Goal: Information Seeking & Learning: Learn about a topic

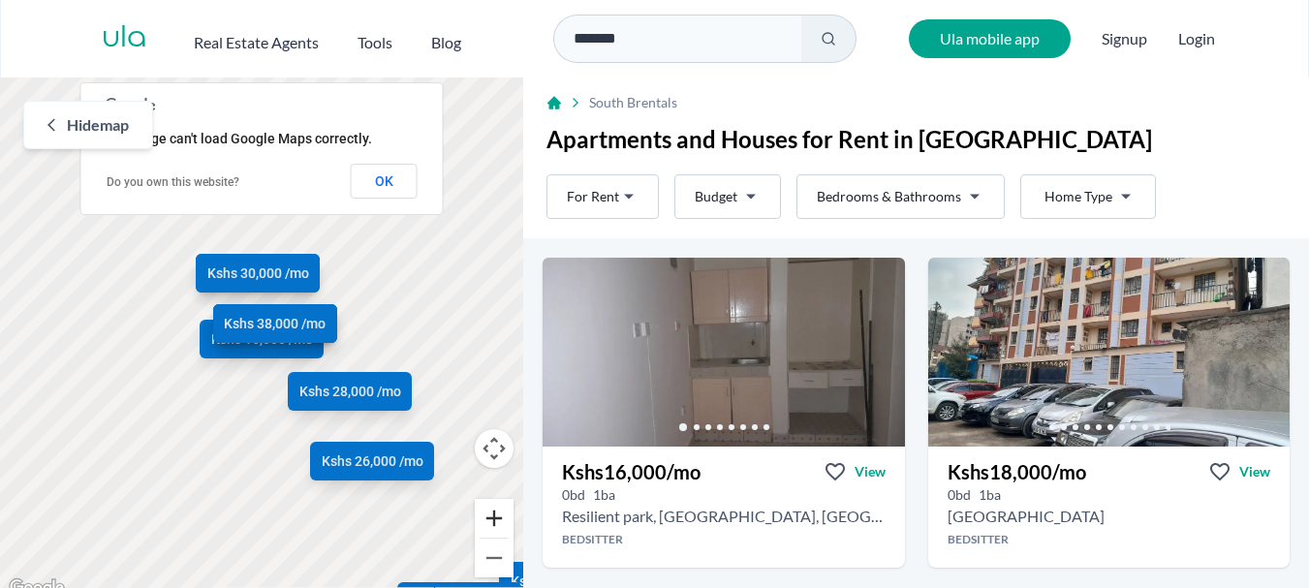
click at [482, 507] on button "Zoom in" at bounding box center [494, 518] width 39 height 39
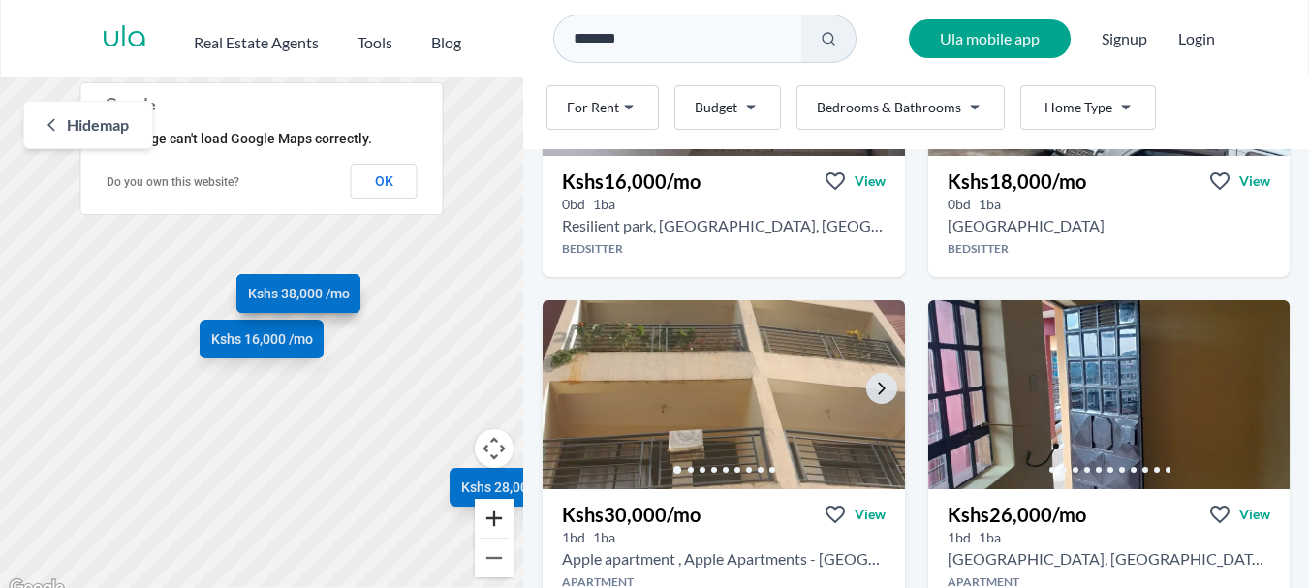
scroll to position [388, 0]
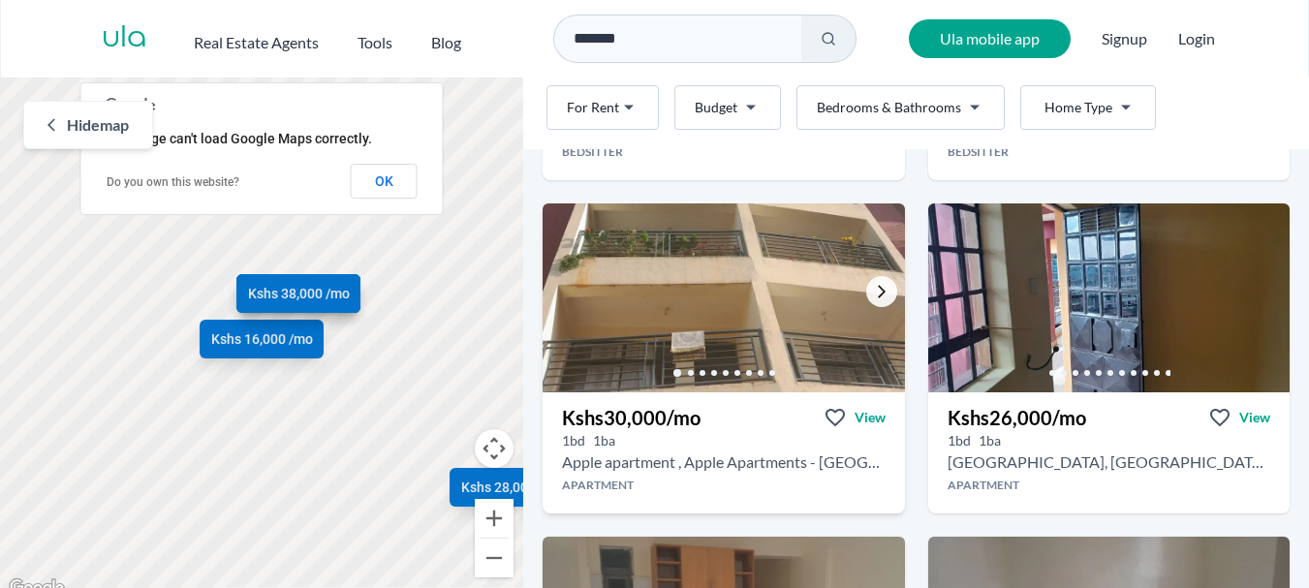
click at [874, 287] on icon "Go to the next property image" at bounding box center [882, 292] width 16 height 16
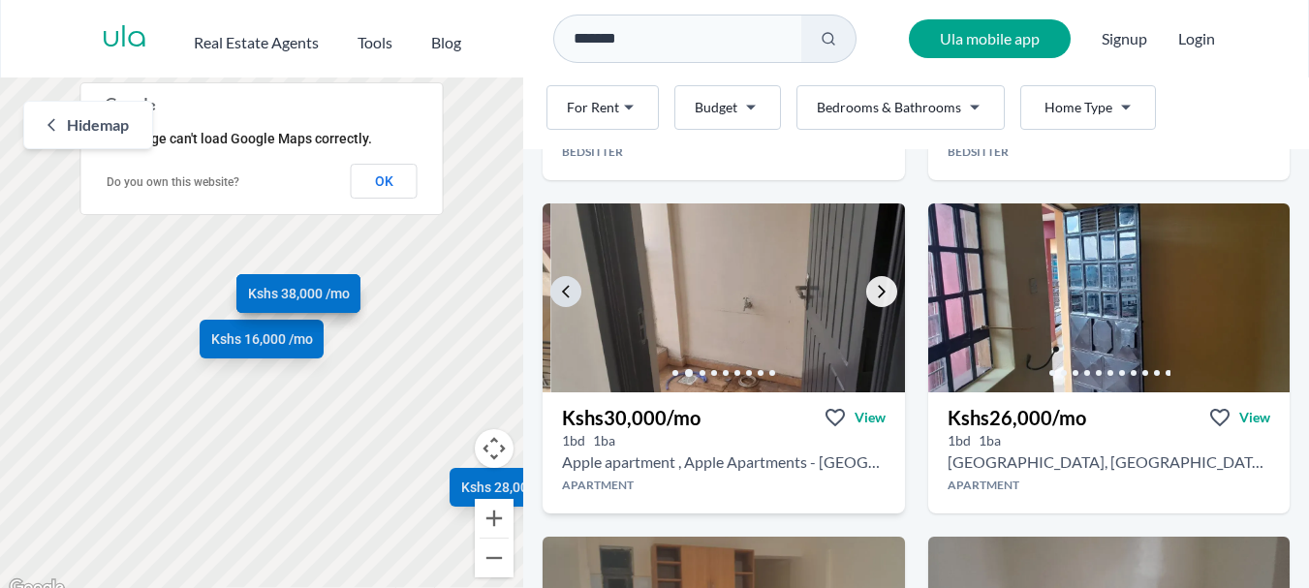
click at [874, 287] on icon "Go to the next property image" at bounding box center [882, 292] width 16 height 16
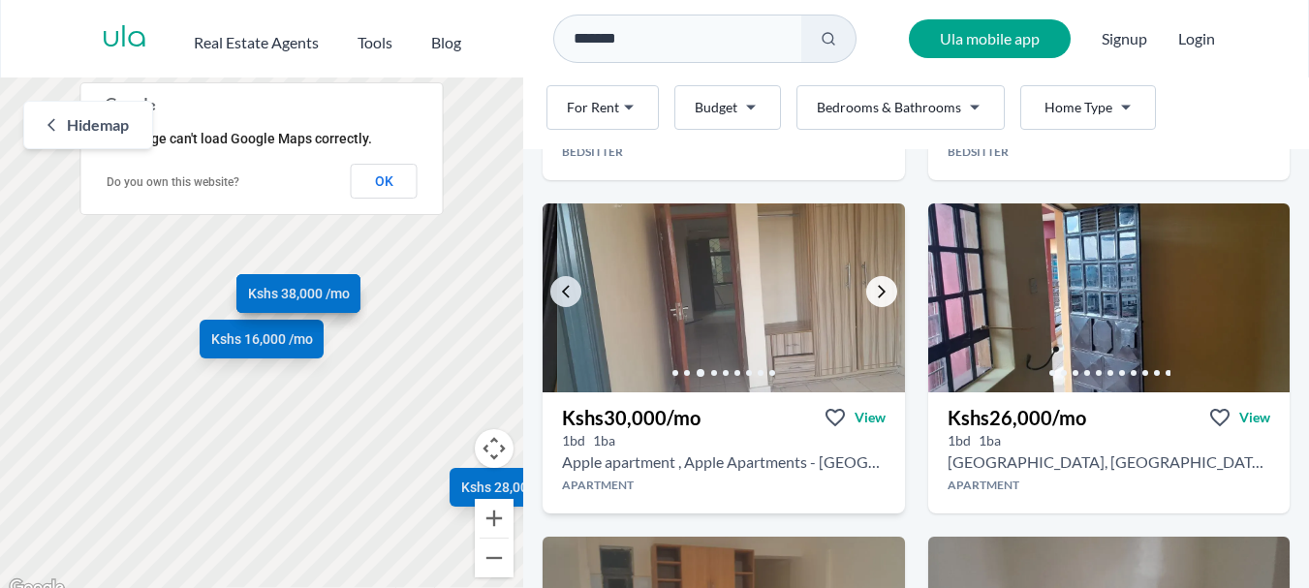
click at [874, 287] on icon "Go to the next property image" at bounding box center [882, 292] width 16 height 16
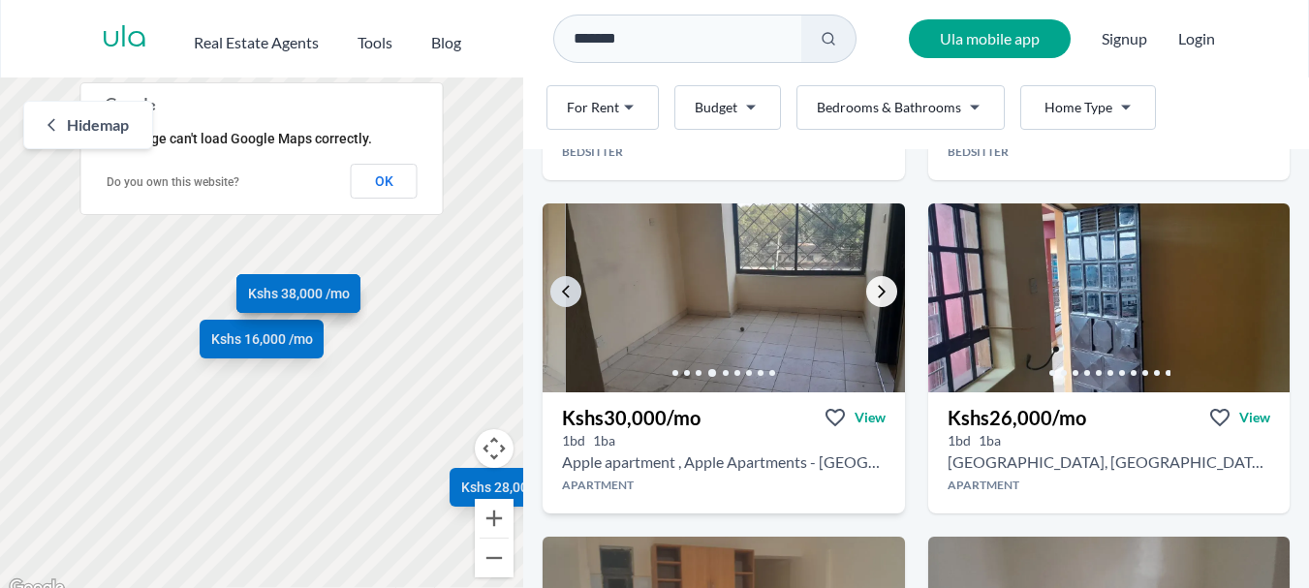
click at [874, 287] on icon "Go to the next property image" at bounding box center [882, 292] width 16 height 16
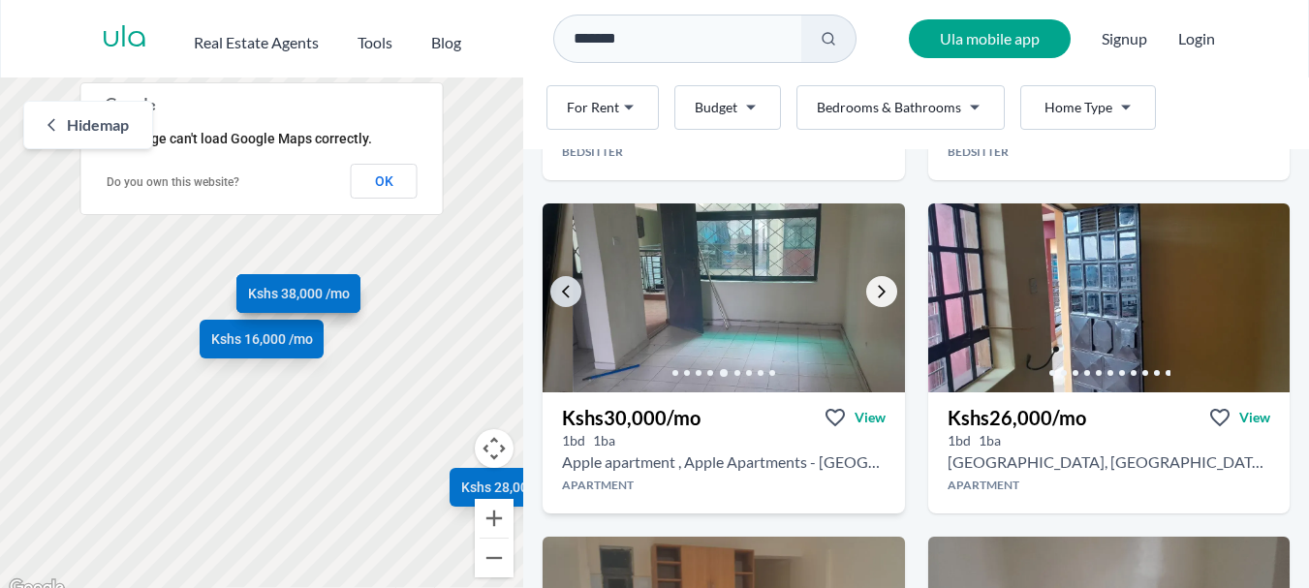
click at [874, 287] on icon "Go to the next property image" at bounding box center [882, 292] width 16 height 16
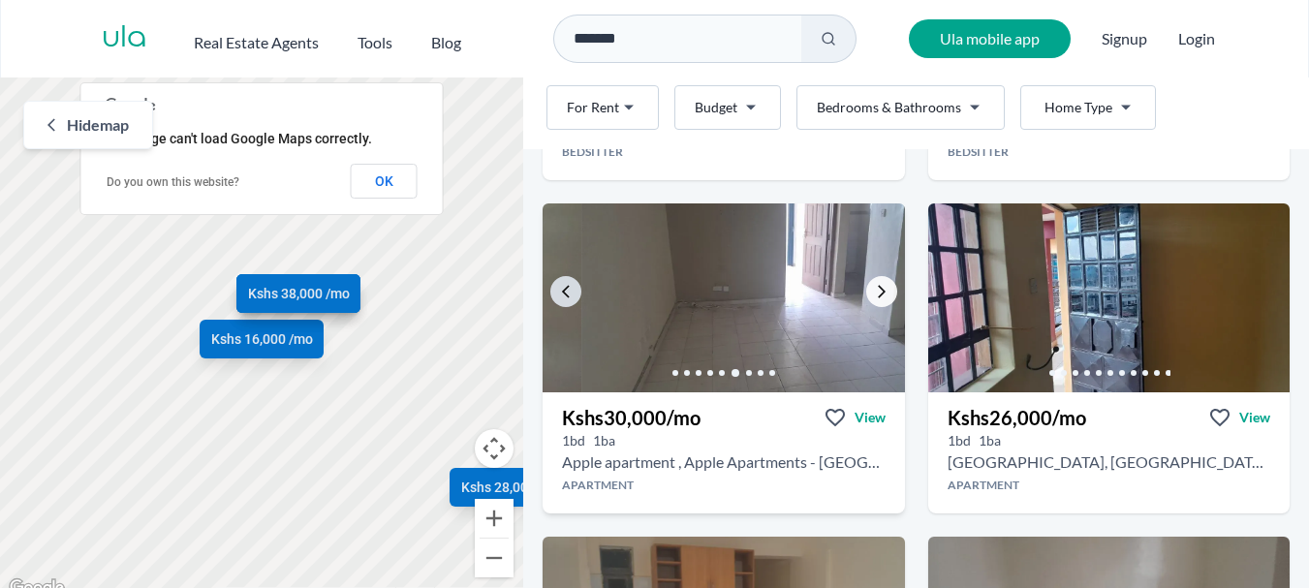
click at [874, 287] on icon "Go to the next property image" at bounding box center [882, 292] width 16 height 16
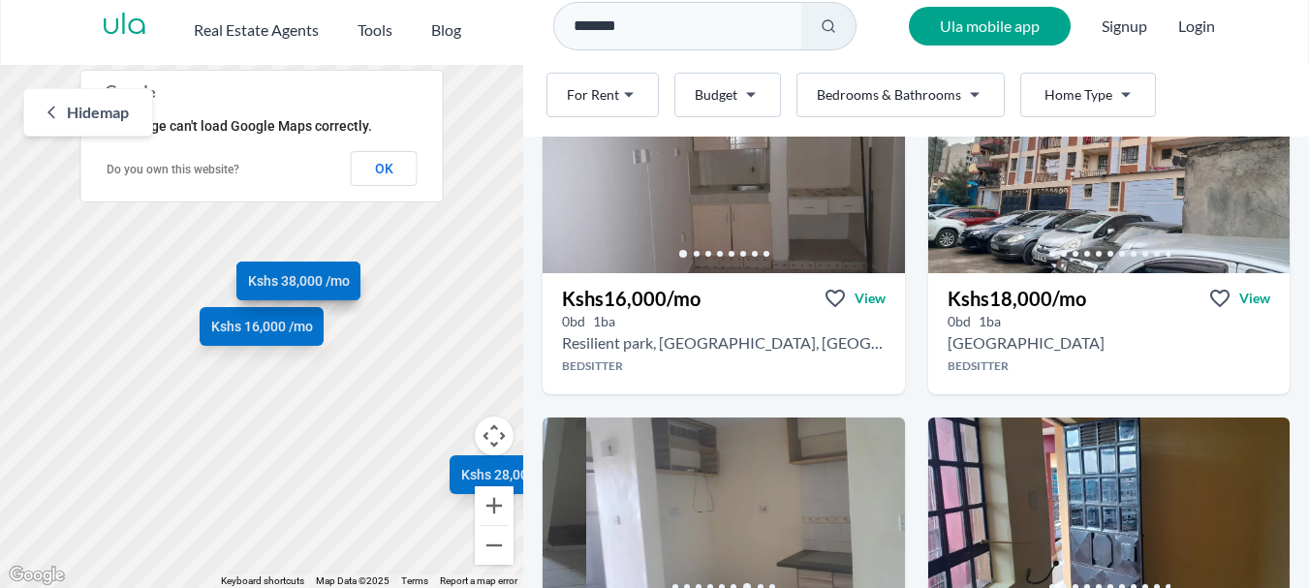
scroll to position [0, 0]
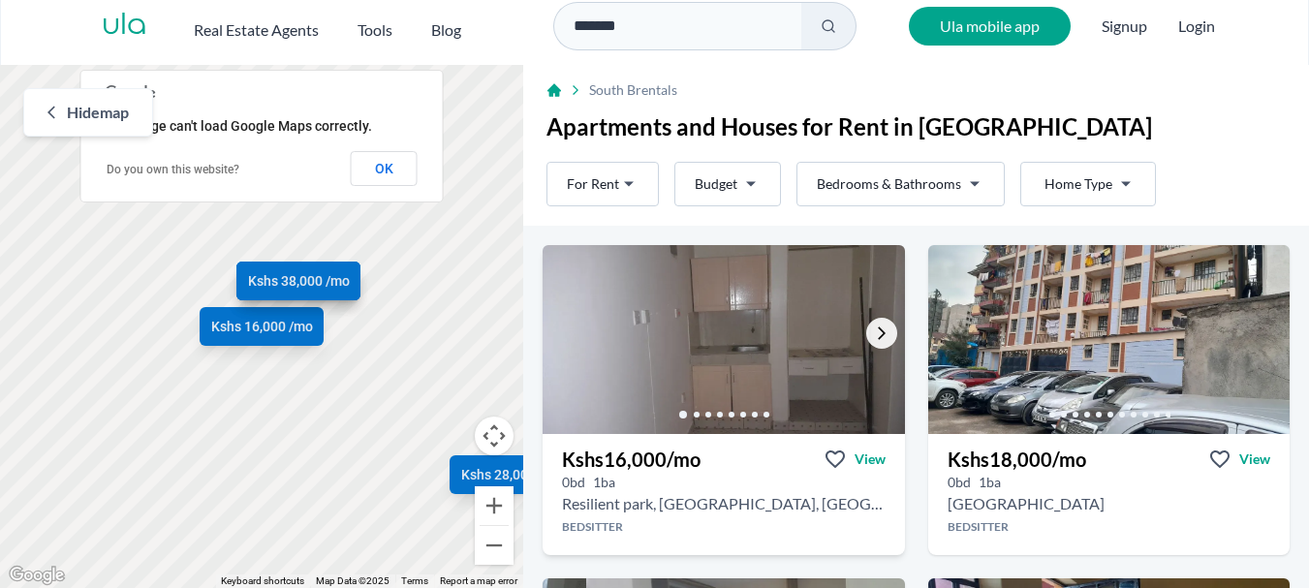
click at [874, 329] on icon "Go to the next property image" at bounding box center [882, 334] width 16 height 16
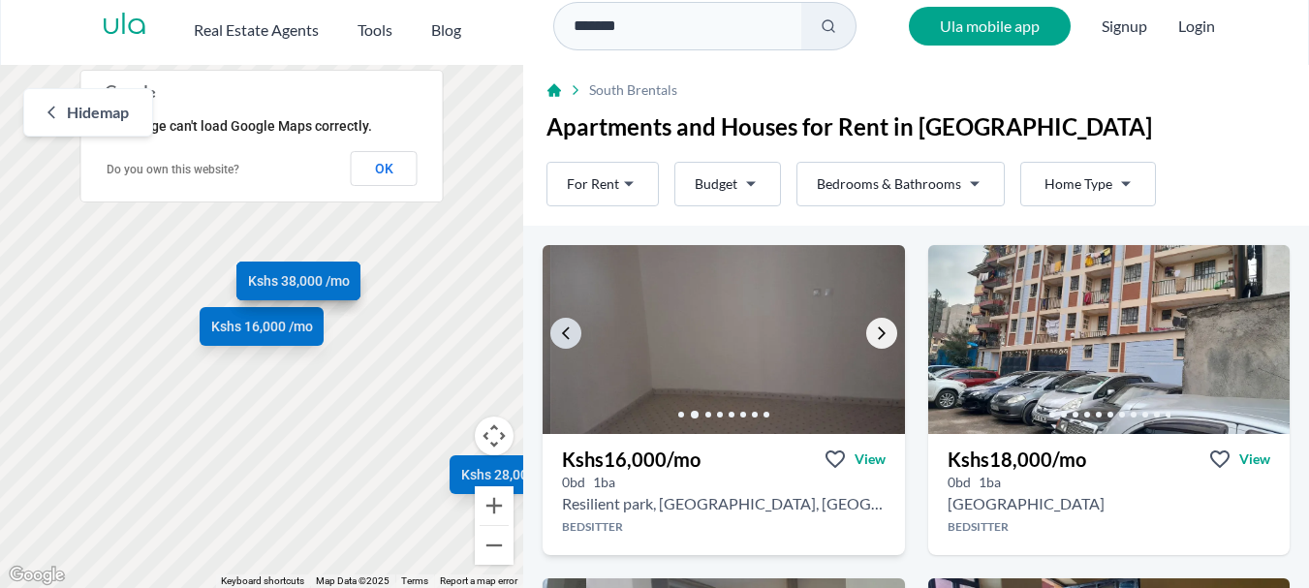
click at [874, 329] on icon "Go to the next property image" at bounding box center [882, 334] width 16 height 16
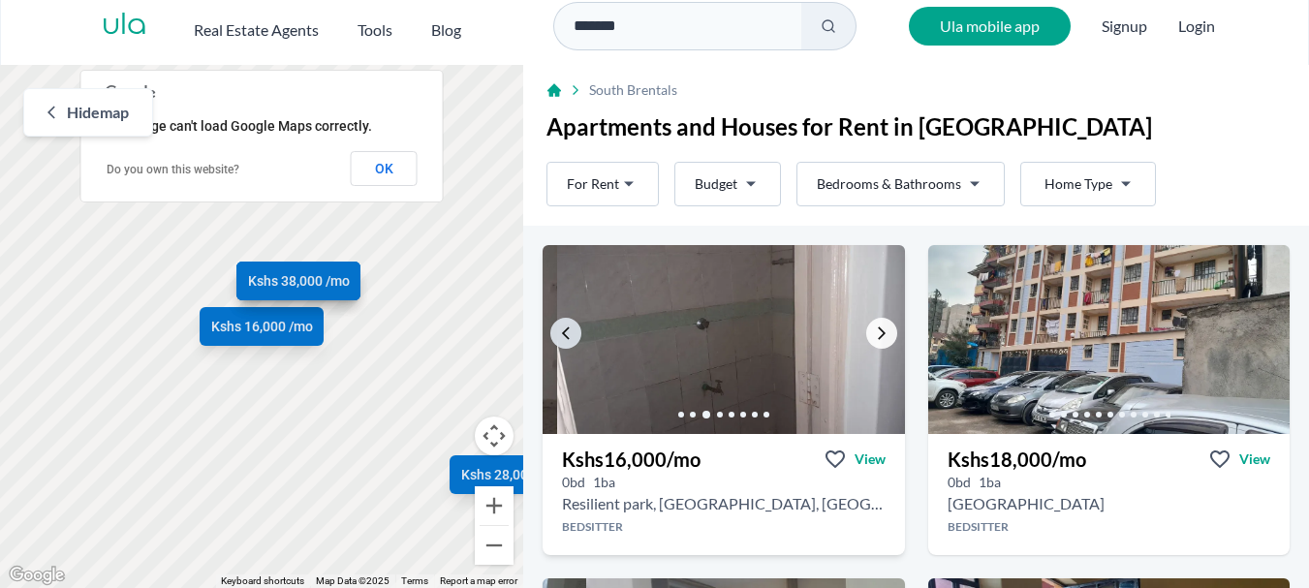
click at [874, 332] on icon "Go to the next property image" at bounding box center [882, 334] width 16 height 16
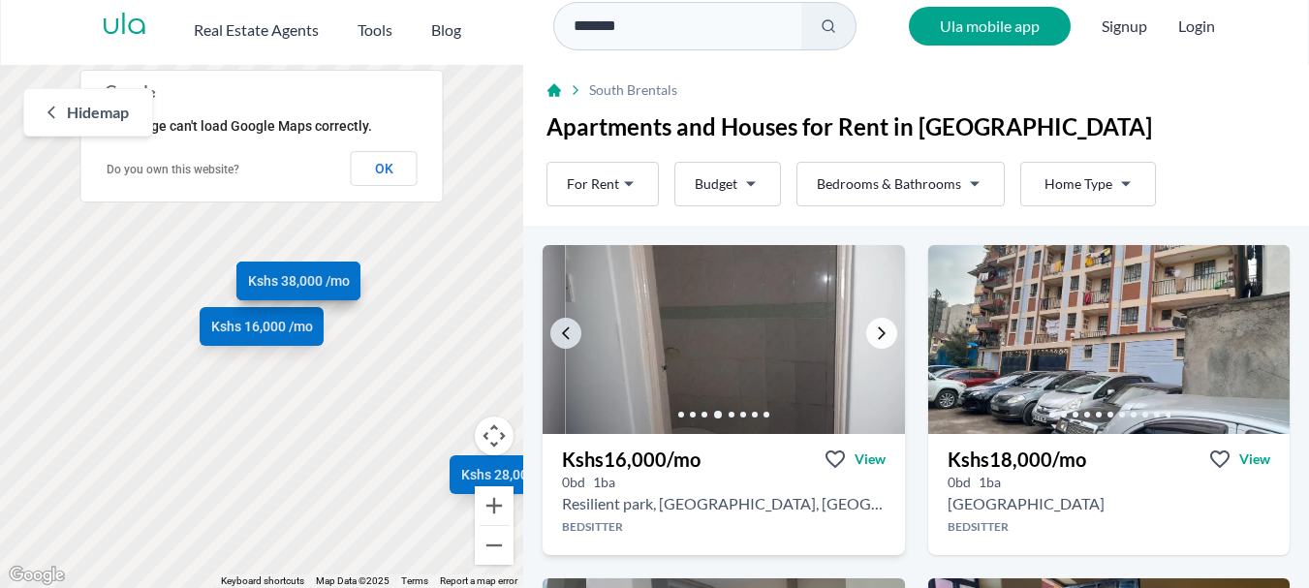
click at [874, 332] on icon "Go to the next property image" at bounding box center [882, 334] width 16 height 16
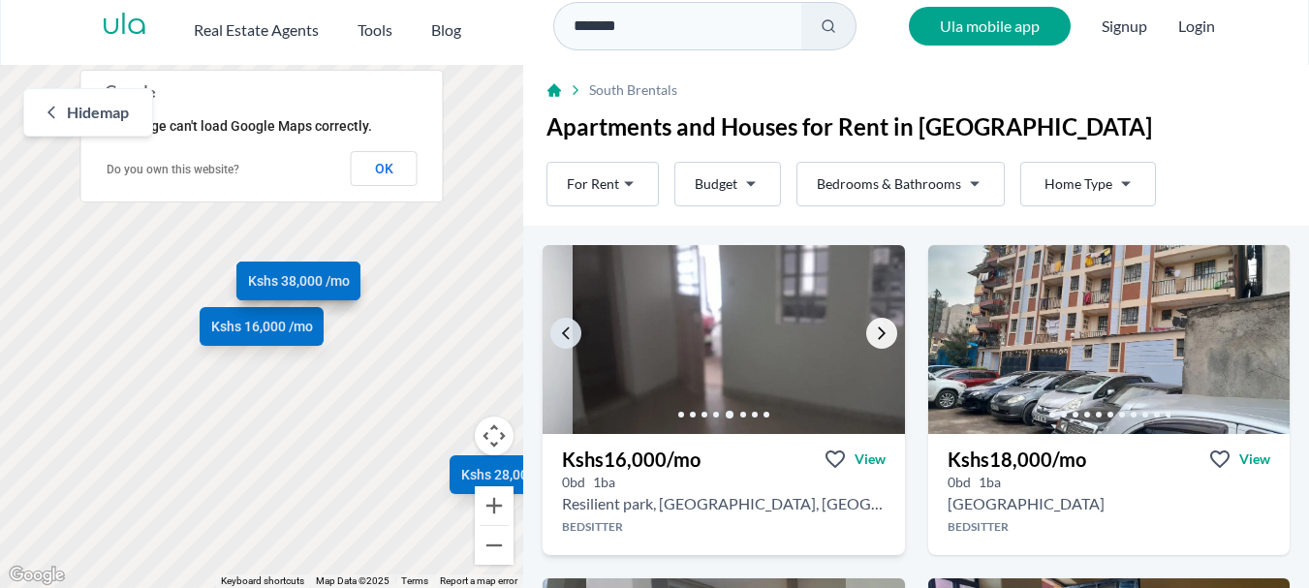
click at [874, 332] on icon "Go to the next property image" at bounding box center [882, 334] width 16 height 16
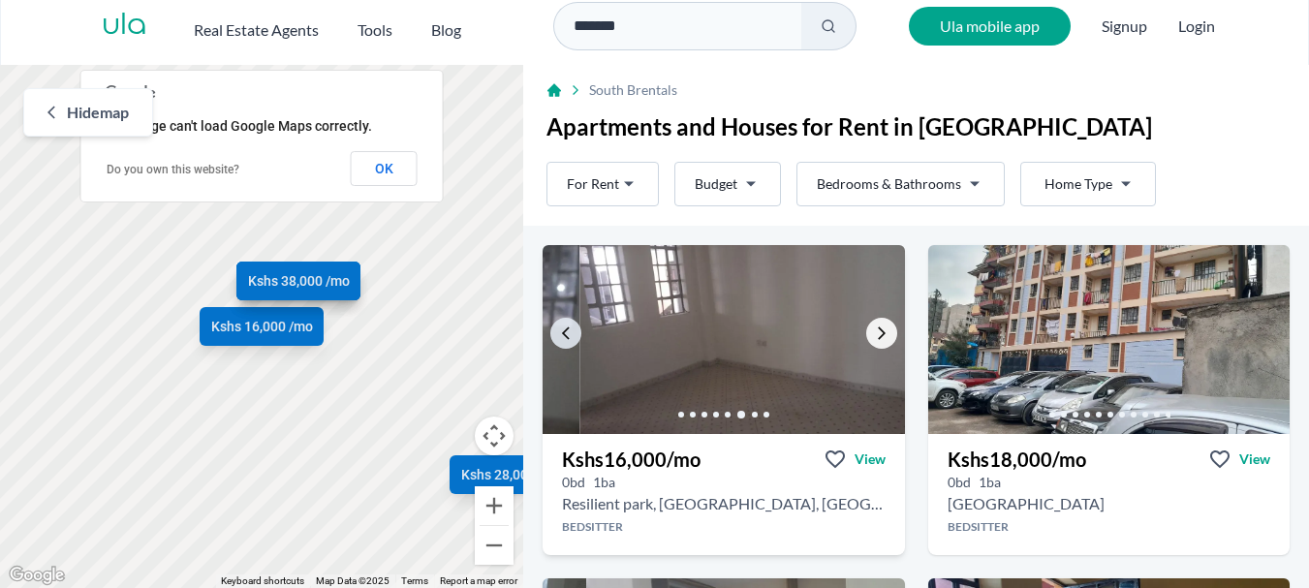
click at [874, 332] on icon "Go to the next property image" at bounding box center [882, 334] width 16 height 16
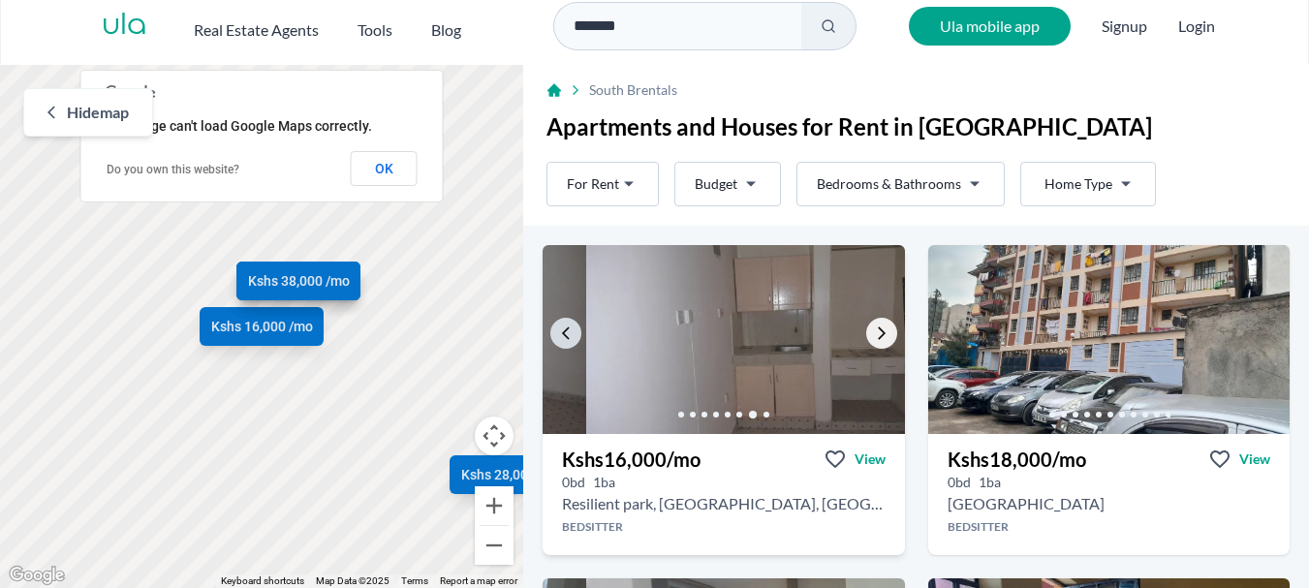
click at [874, 332] on icon "Go to the next property image" at bounding box center [882, 334] width 16 height 16
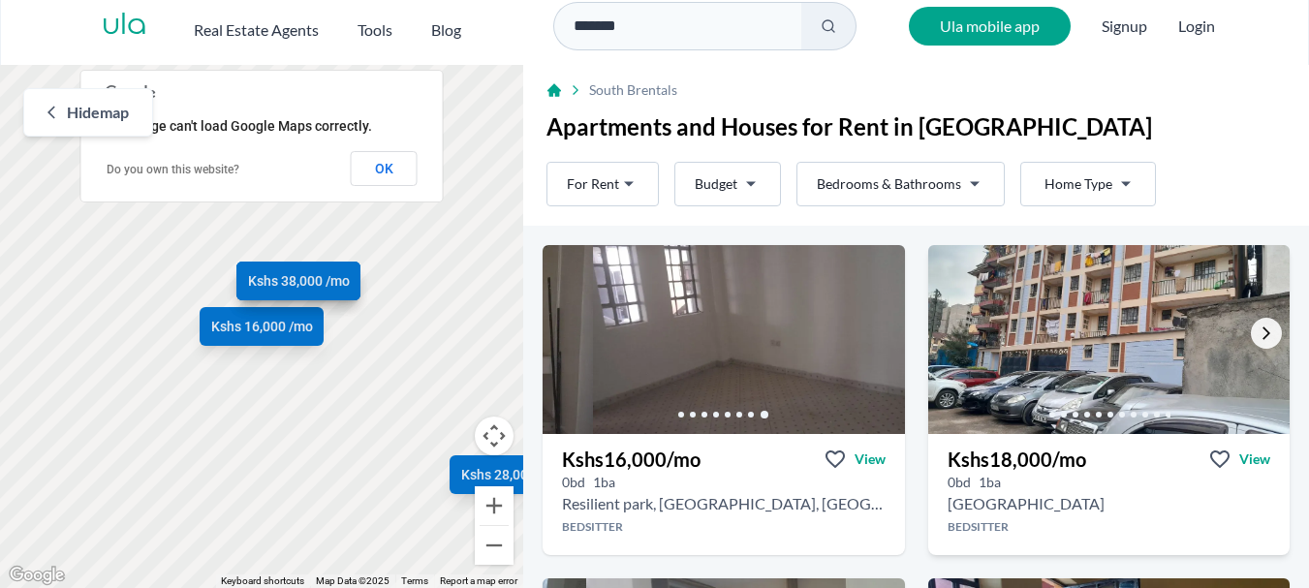
click at [1259, 331] on icon "Go to the next property image" at bounding box center [1267, 334] width 16 height 16
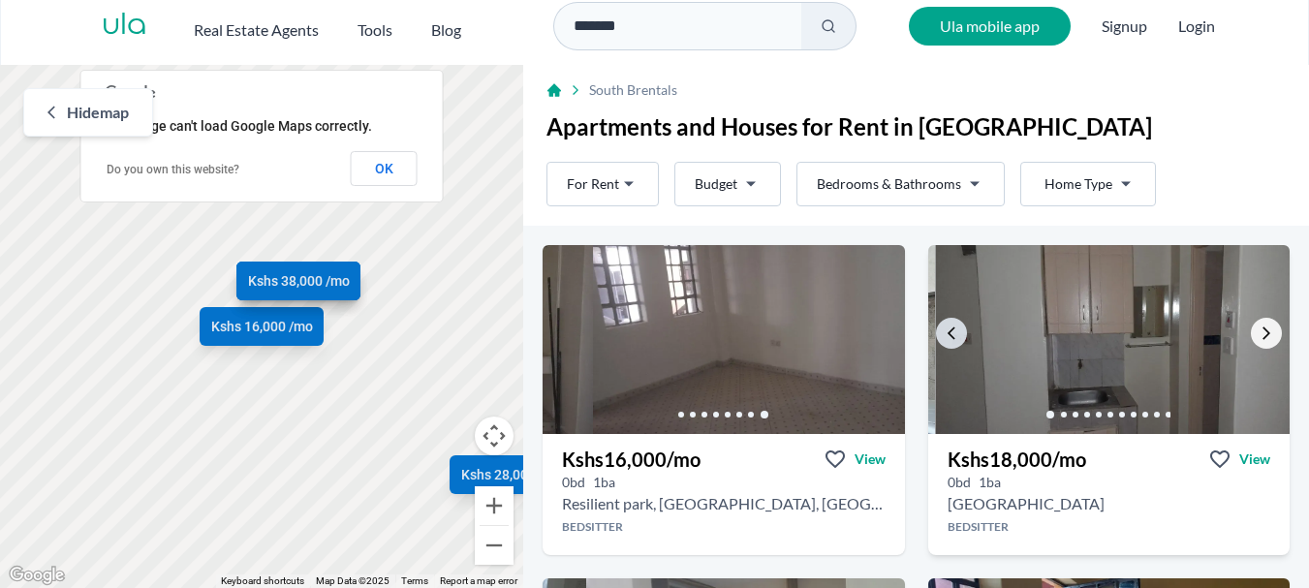
click at [1259, 331] on icon "Go to the next property image" at bounding box center [1267, 334] width 16 height 16
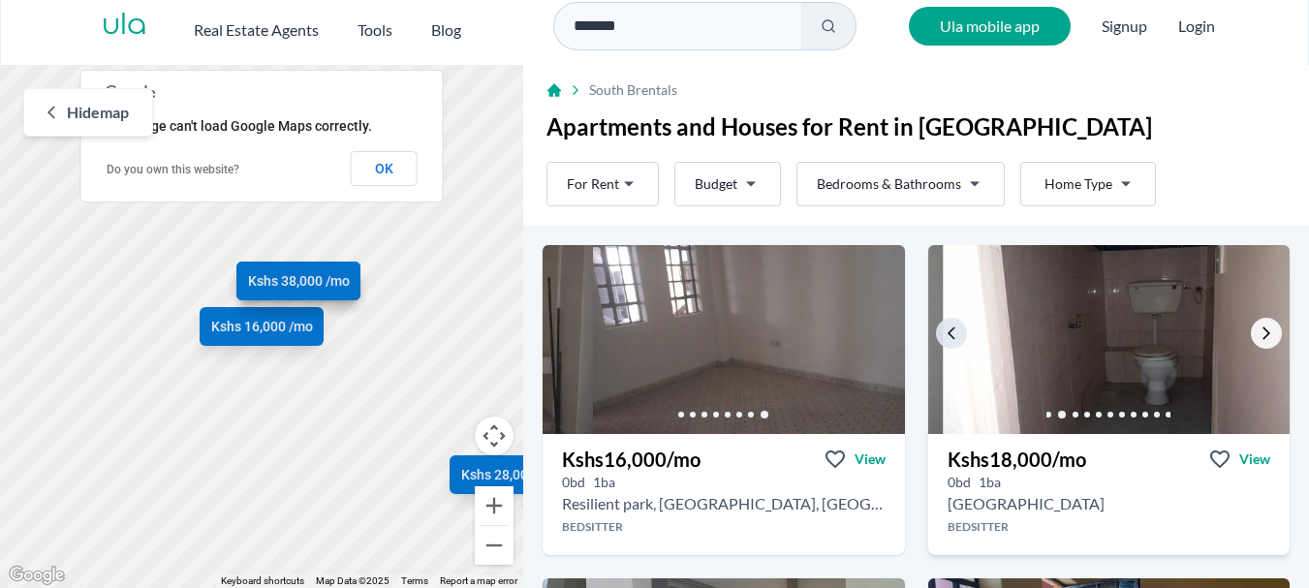
click at [1259, 331] on icon "Go to the next property image" at bounding box center [1267, 334] width 16 height 16
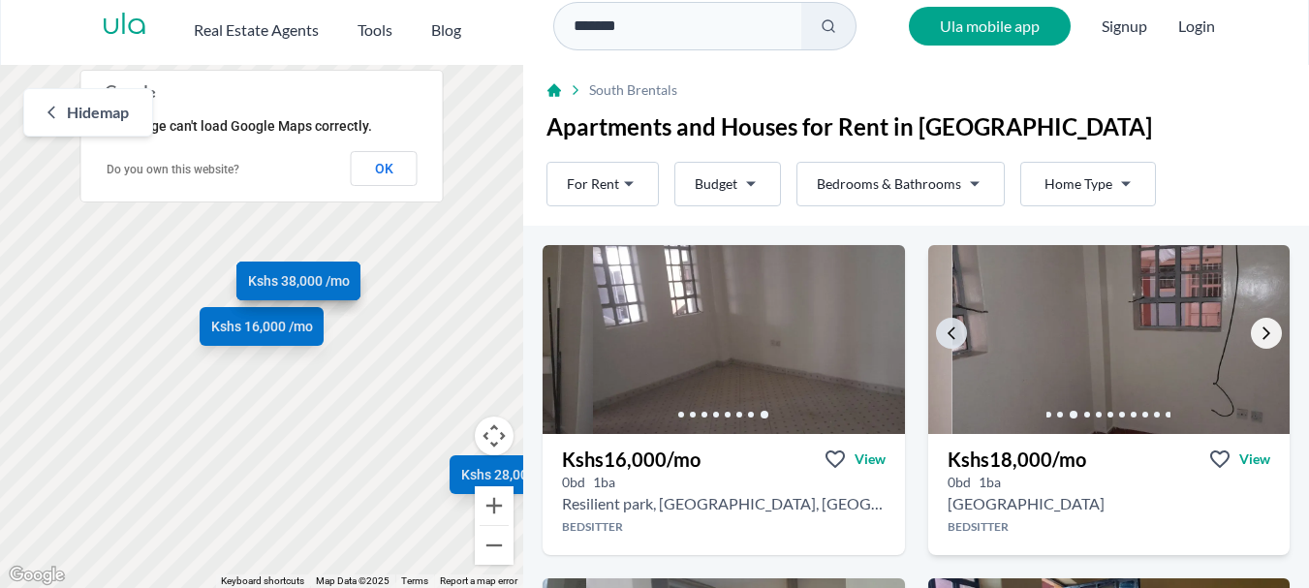
click at [1259, 331] on icon "Go to the next property image" at bounding box center [1267, 334] width 16 height 16
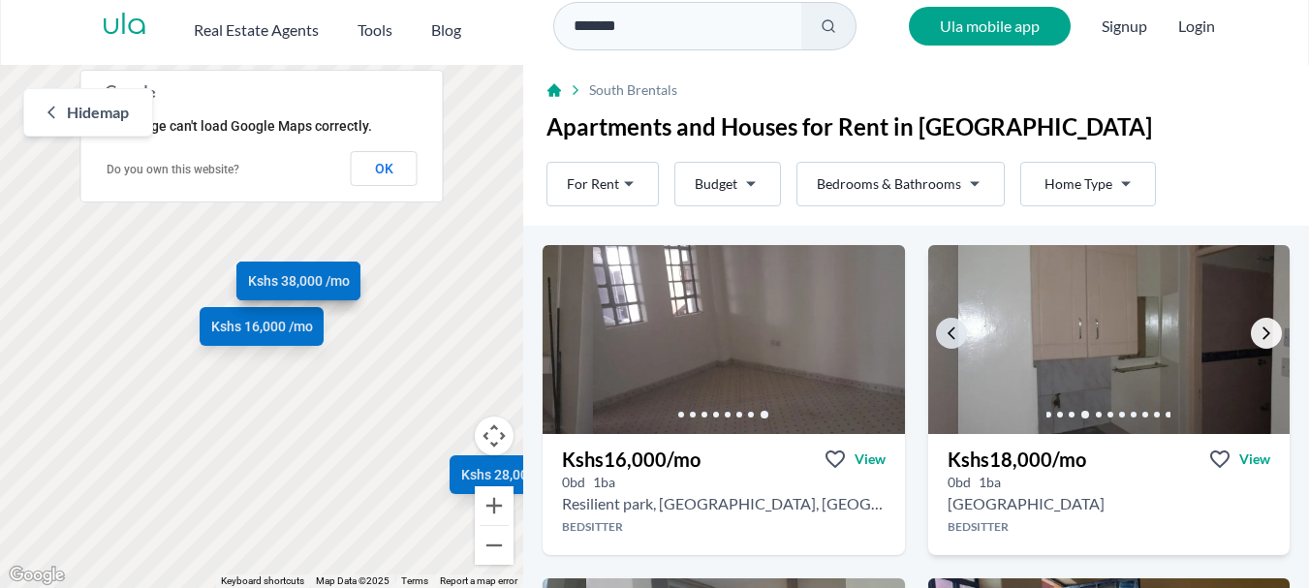
click at [1259, 331] on icon "Go to the next property image" at bounding box center [1267, 334] width 16 height 16
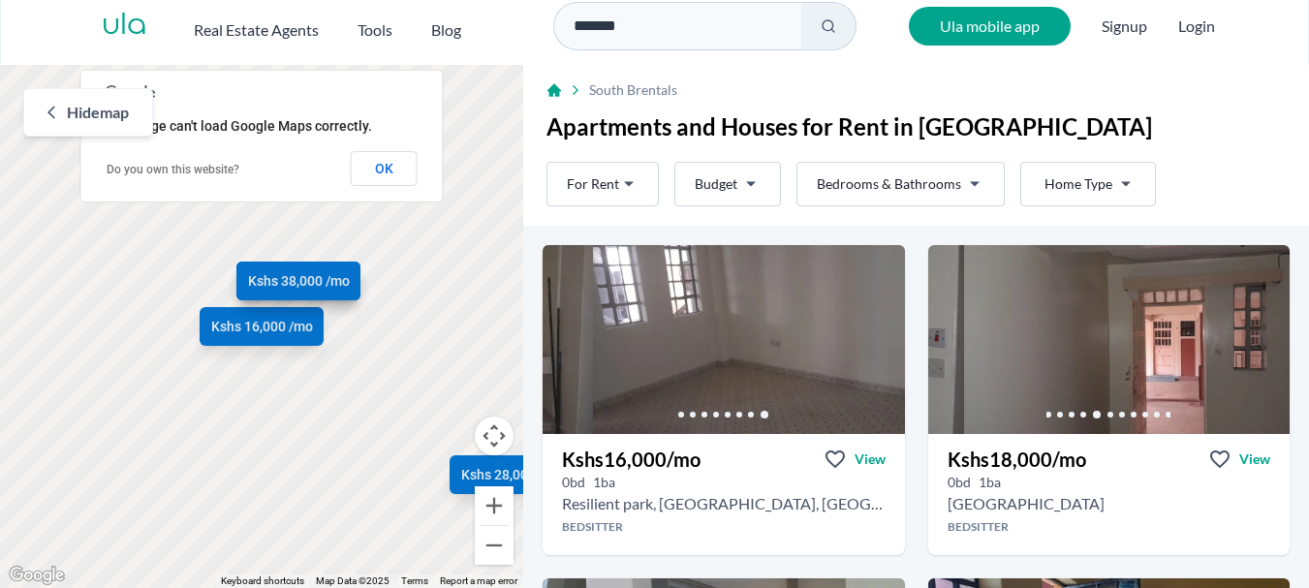
click at [620, 181] on html "Are you a real estate agent? Reach more buyers and renters. Sign up Ula Homes A…" at bounding box center [654, 287] width 1309 height 601
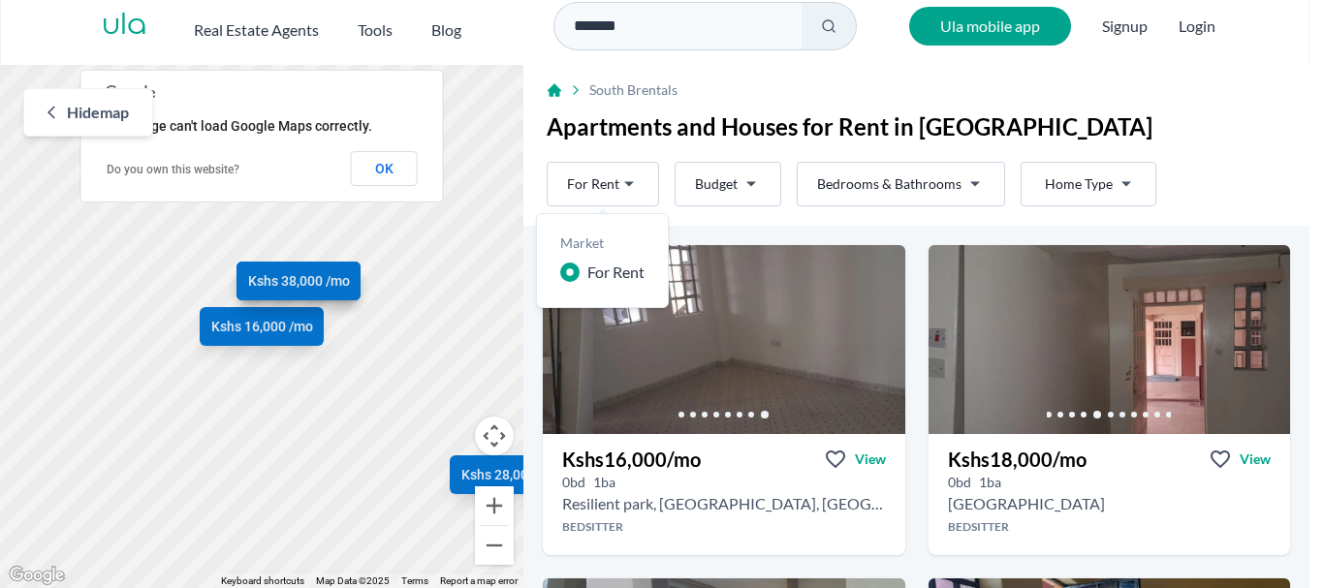
click at [1255, 186] on html "Are you a real estate agent? Reach more buyers and renters. Sign up Ula Homes A…" at bounding box center [662, 287] width 1324 height 601
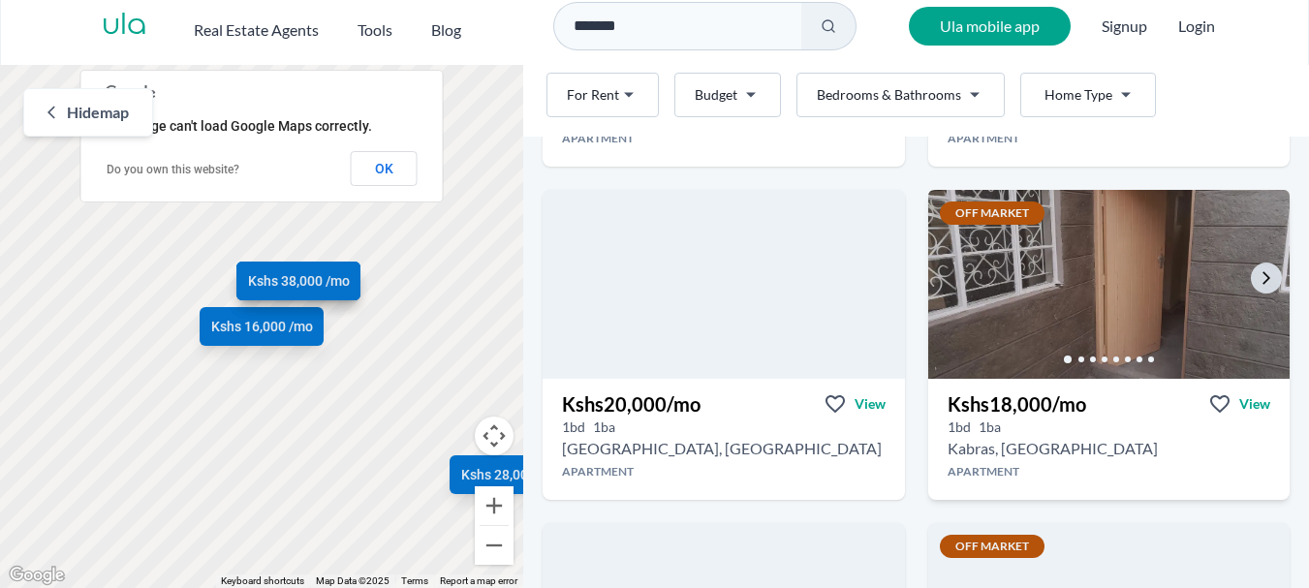
scroll to position [1066, 0]
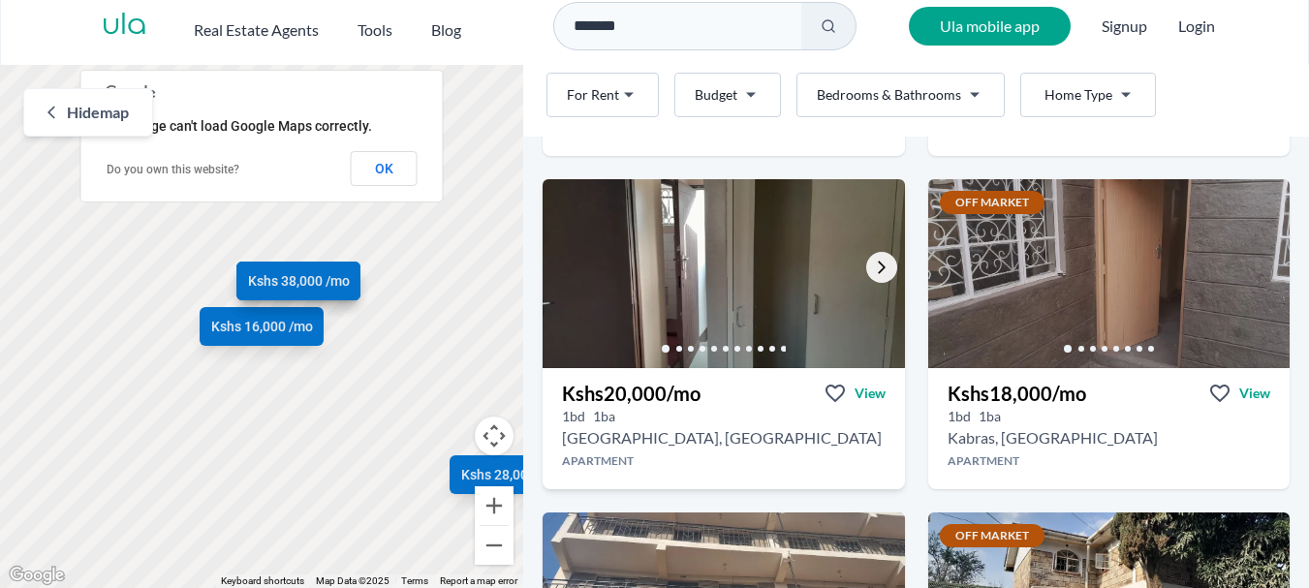
click at [874, 273] on icon "Go to the next property image" at bounding box center [882, 268] width 16 height 16
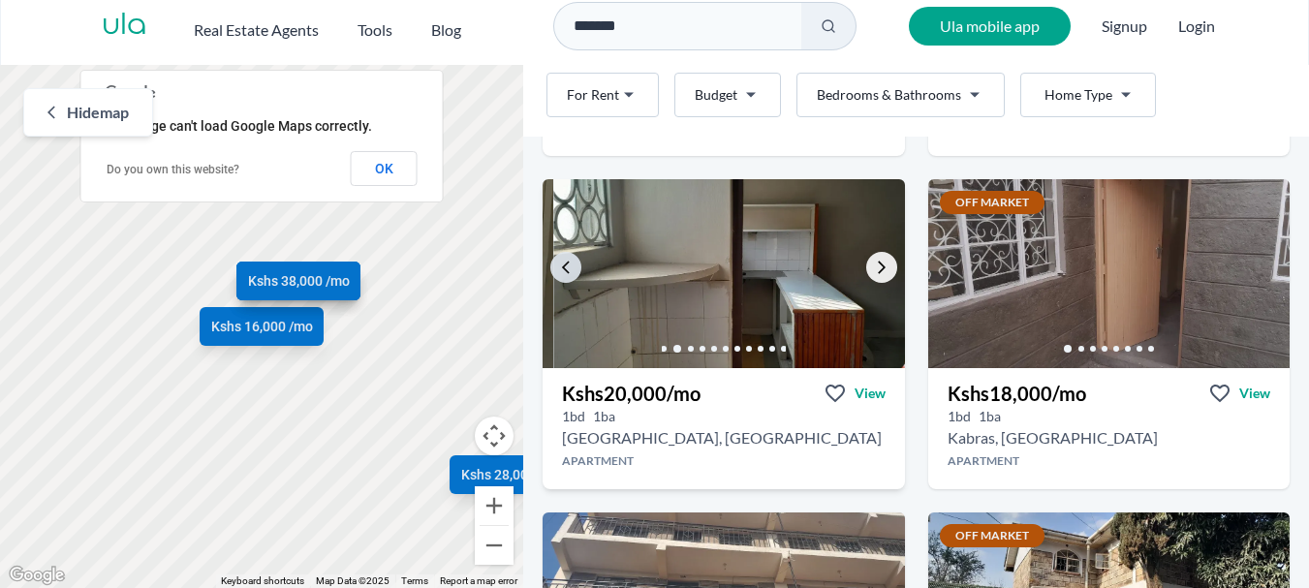
click at [874, 273] on icon "Go to the next property image" at bounding box center [882, 268] width 16 height 16
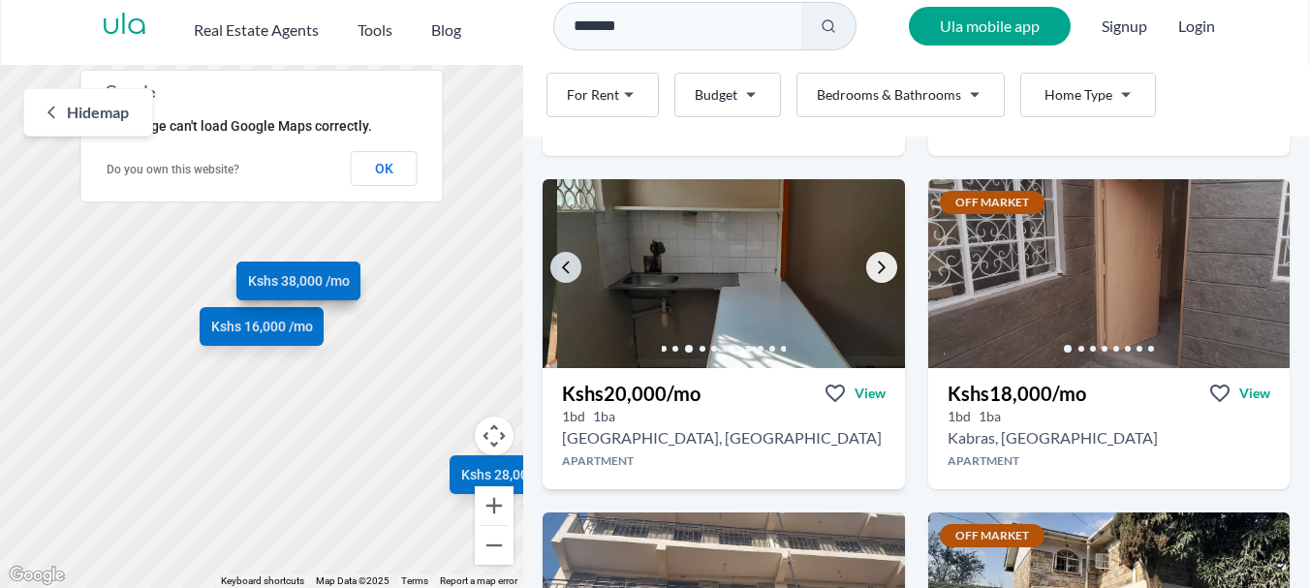
click at [884, 264] on link "Go to the next property image" at bounding box center [881, 267] width 31 height 31
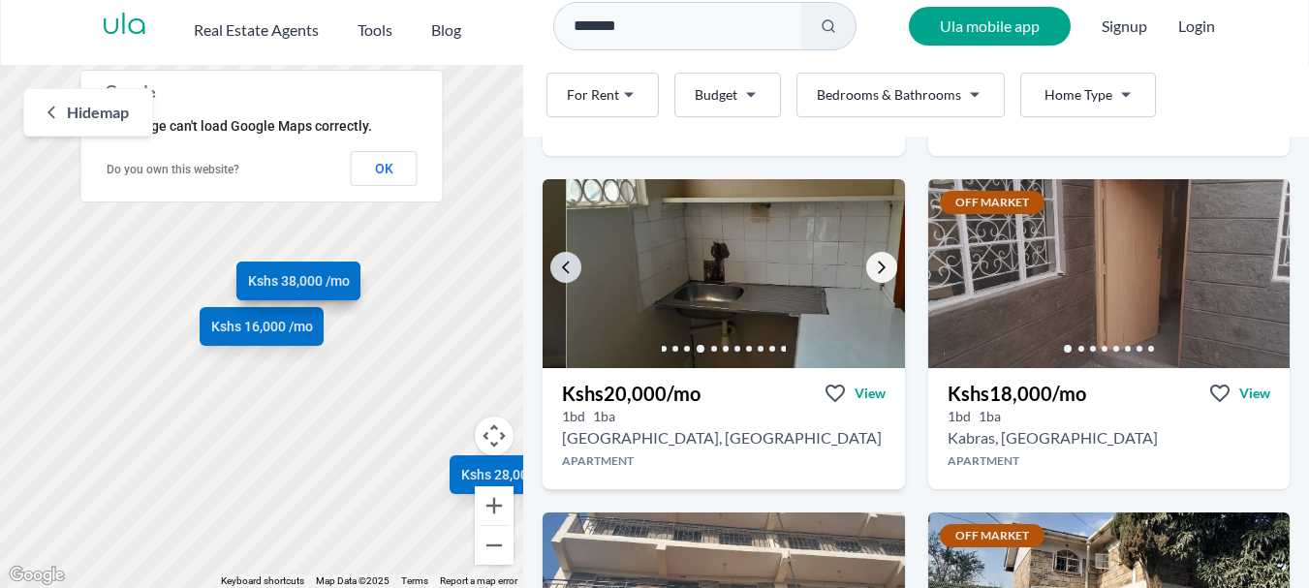
click at [881, 264] on icon "Go to the next property image" at bounding box center [882, 268] width 16 height 16
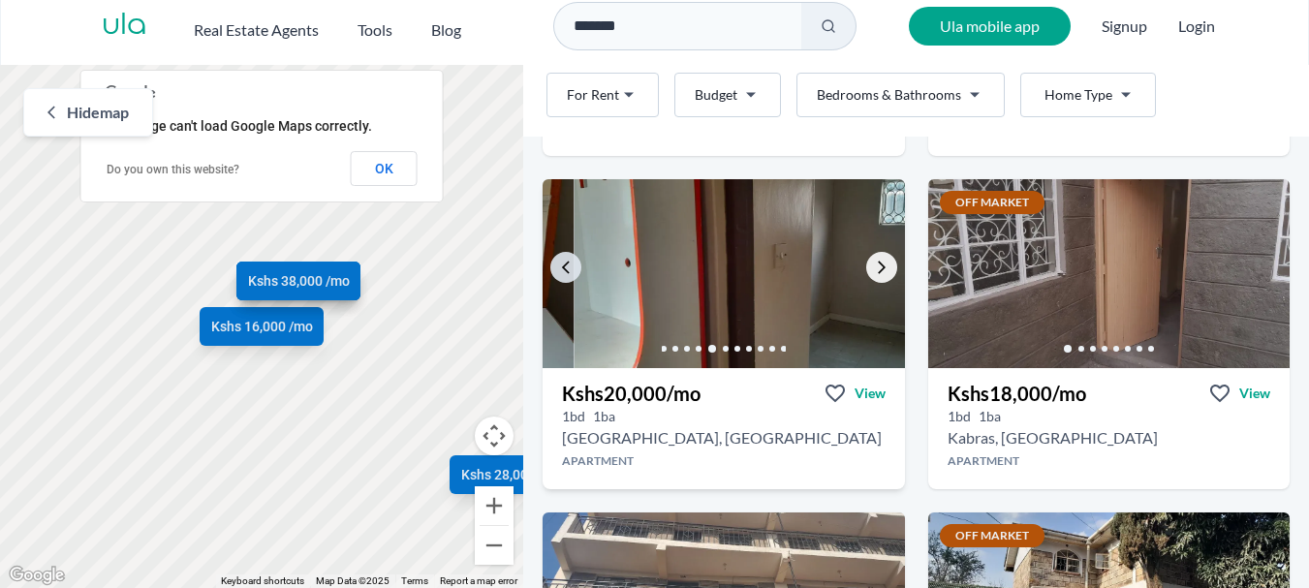
click at [881, 264] on icon "Go to the next property image" at bounding box center [882, 268] width 16 height 16
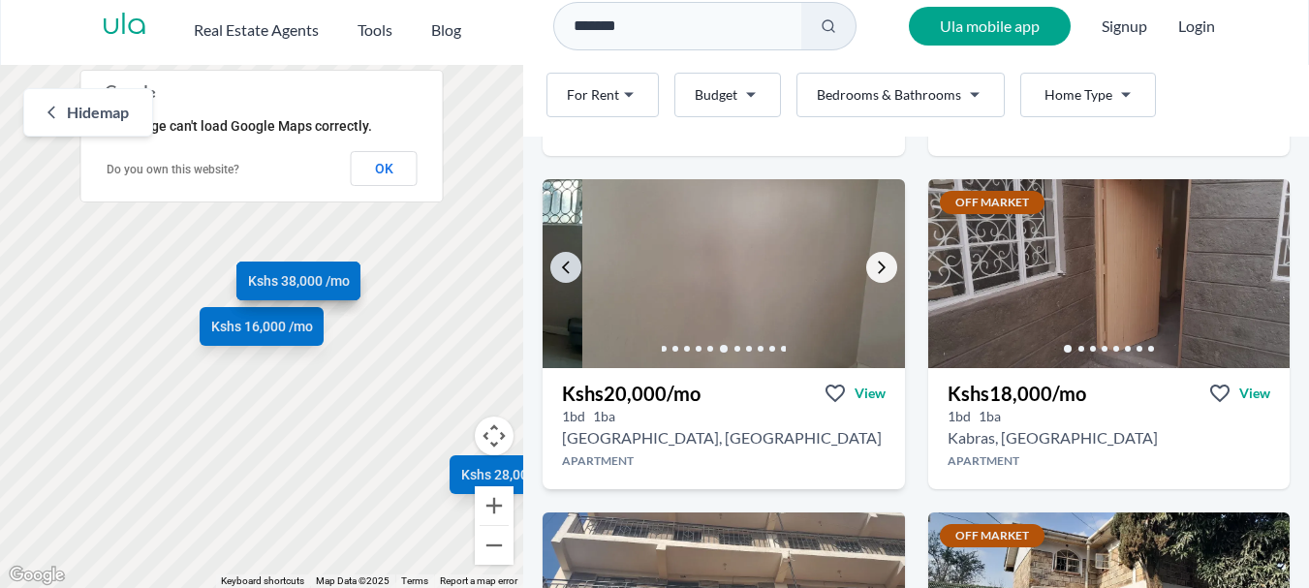
click at [881, 264] on icon "Go to the next property image" at bounding box center [882, 268] width 16 height 16
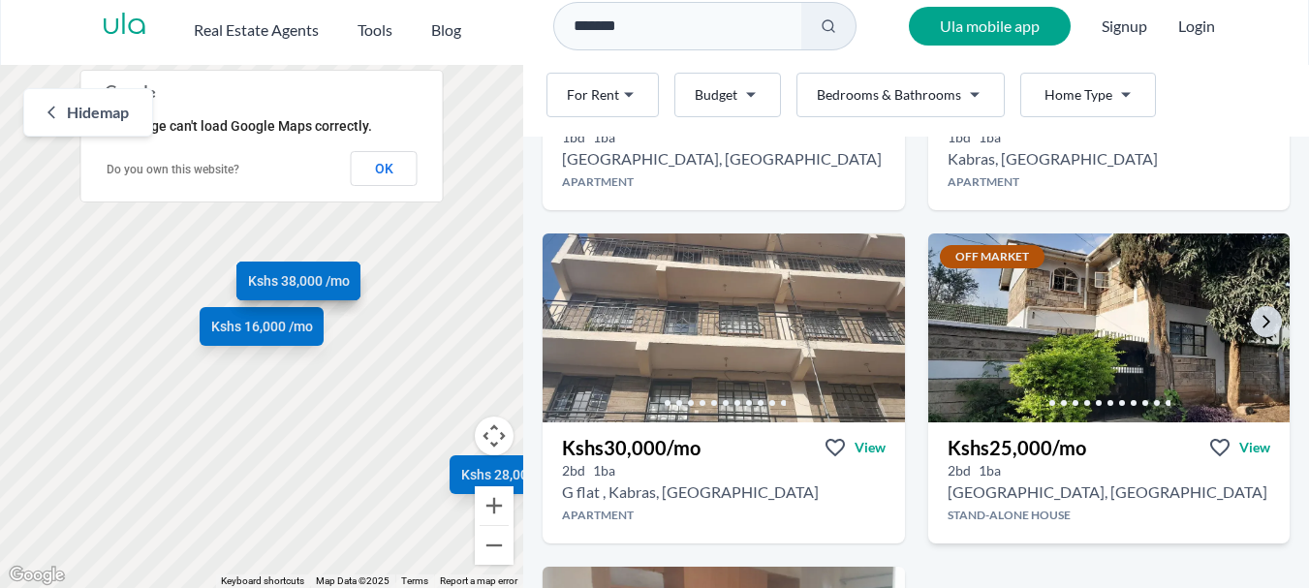
scroll to position [1357, 0]
